Goal: Information Seeking & Learning: Learn about a topic

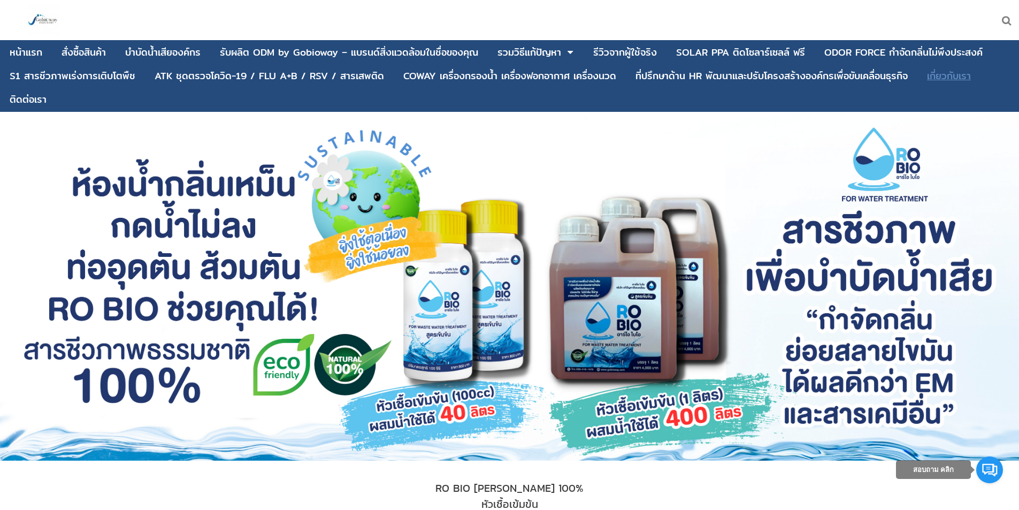
click at [950, 74] on div "เกี่ยวกับเรา" at bounding box center [949, 76] width 44 height 10
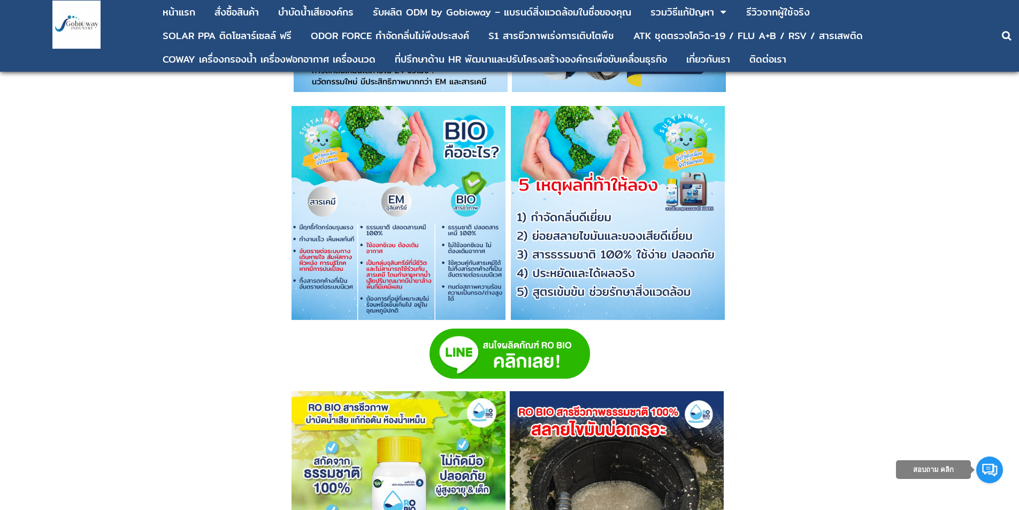
scroll to position [2039, 0]
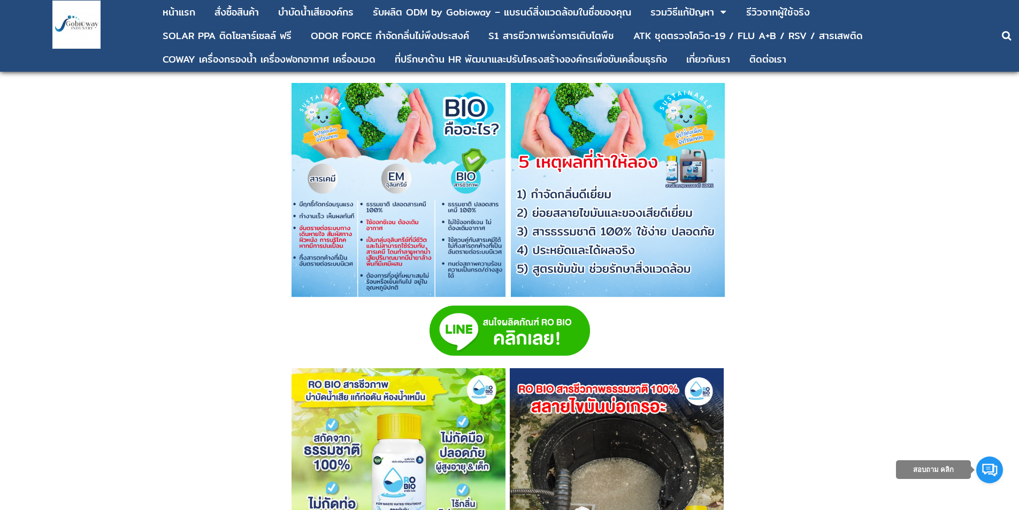
click at [506, 319] on img at bounding box center [509, 330] width 160 height 50
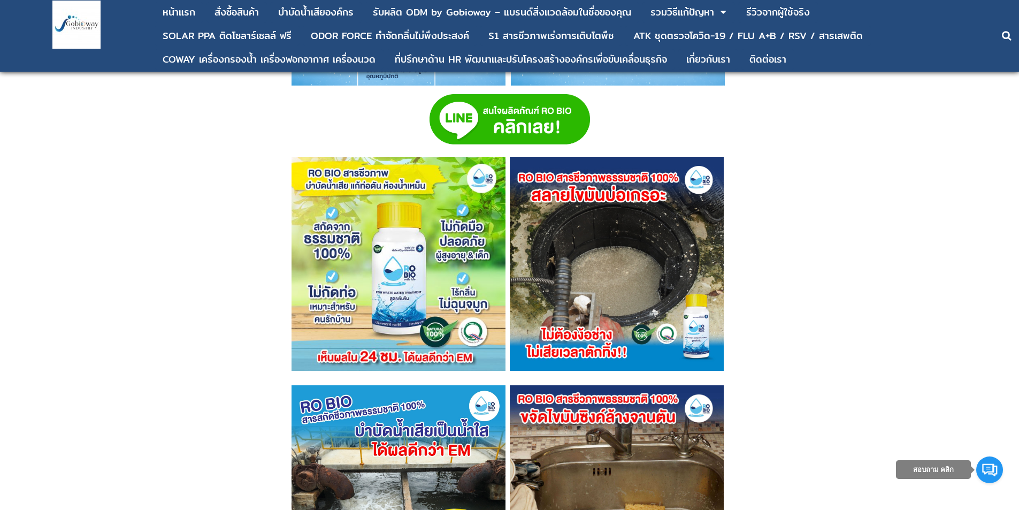
scroll to position [2228, 0]
